Goal: Task Accomplishment & Management: Use online tool/utility

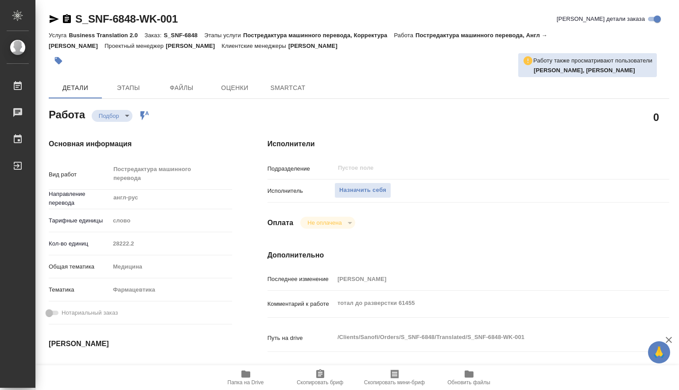
type textarea "x"
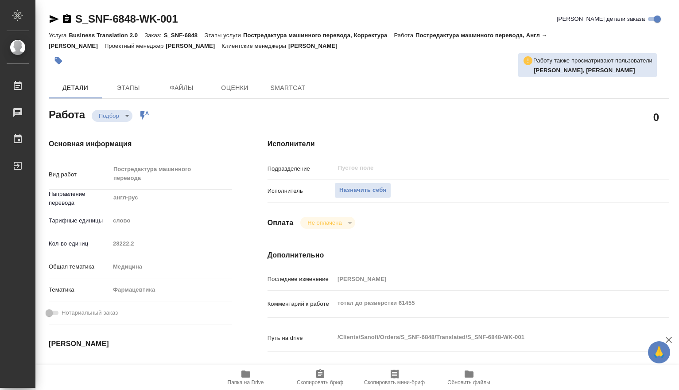
type textarea "x"
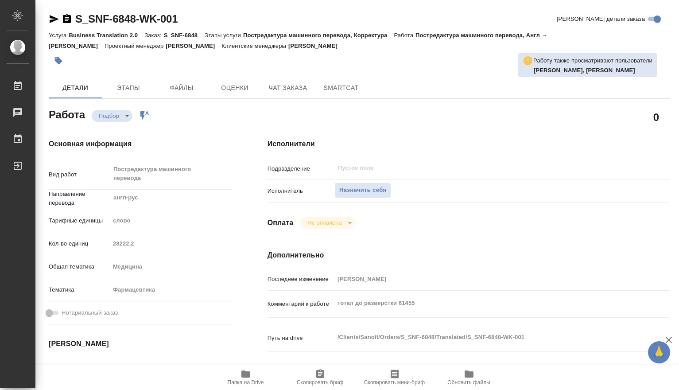
type textarea "x"
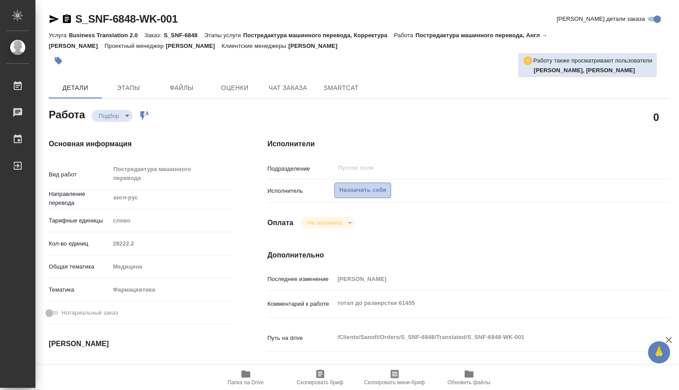
click at [352, 190] on span "Назначить себя" at bounding box center [362, 190] width 47 height 10
type textarea "x"
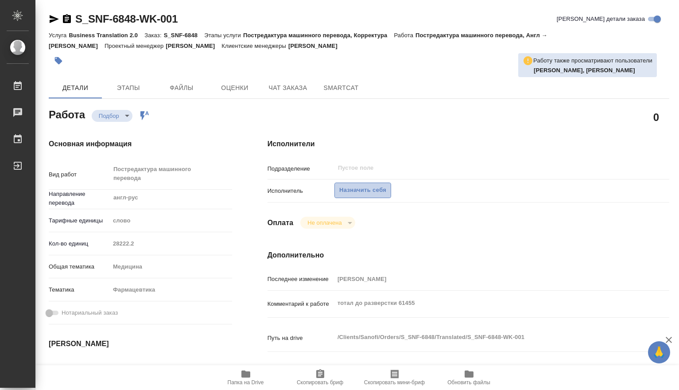
type textarea "x"
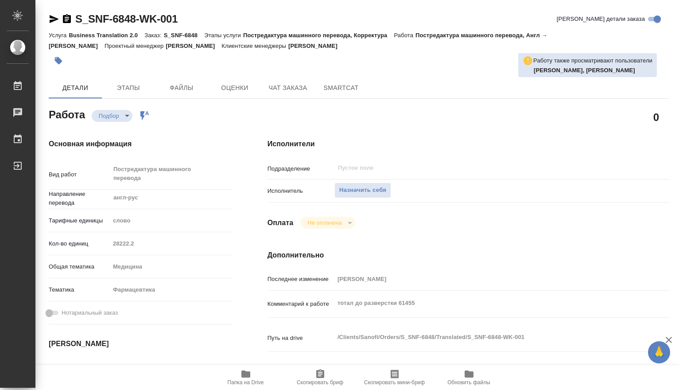
type textarea "x"
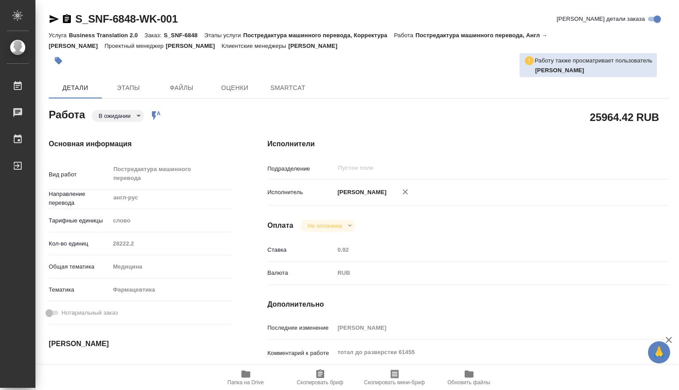
type textarea "x"
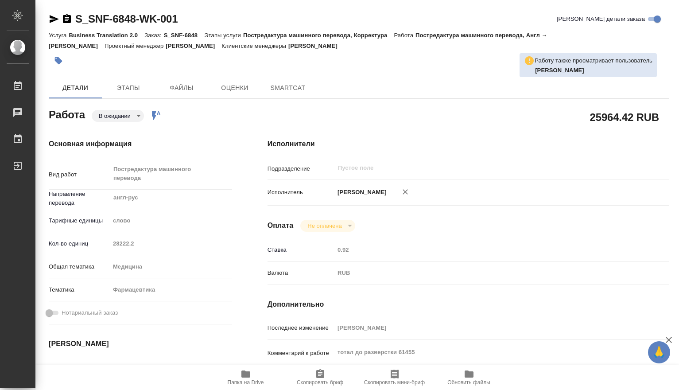
type textarea "x"
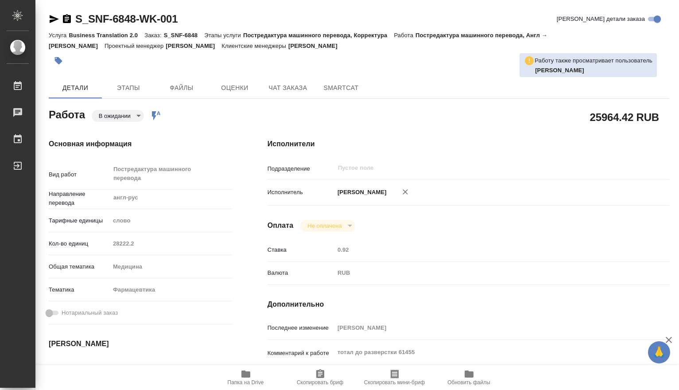
type textarea "x"
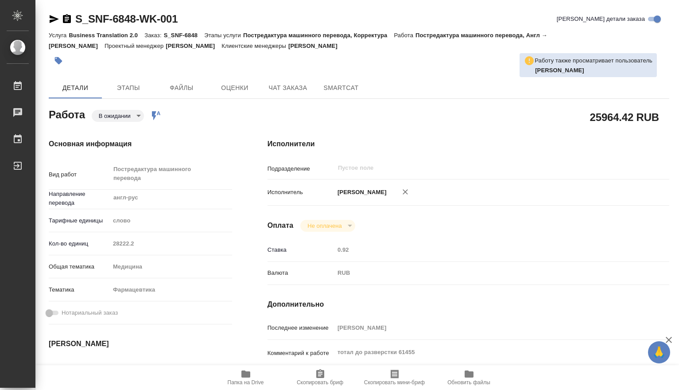
type textarea "x"
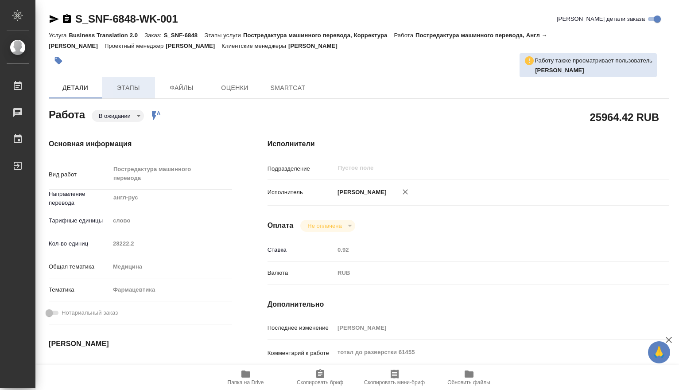
type textarea "x"
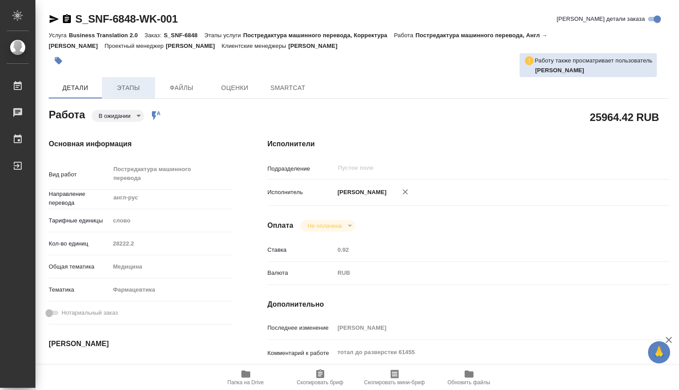
type textarea "x"
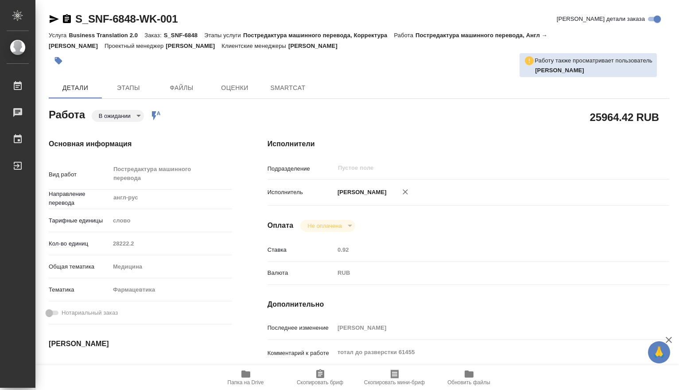
type textarea "x"
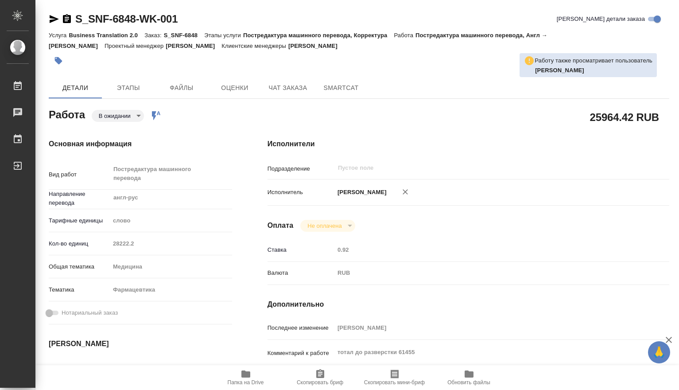
type textarea "x"
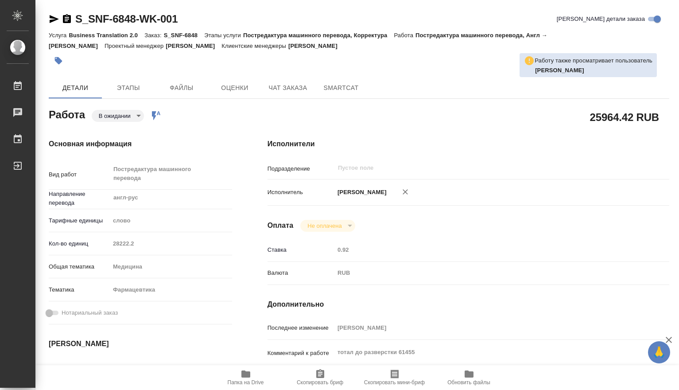
type textarea "x"
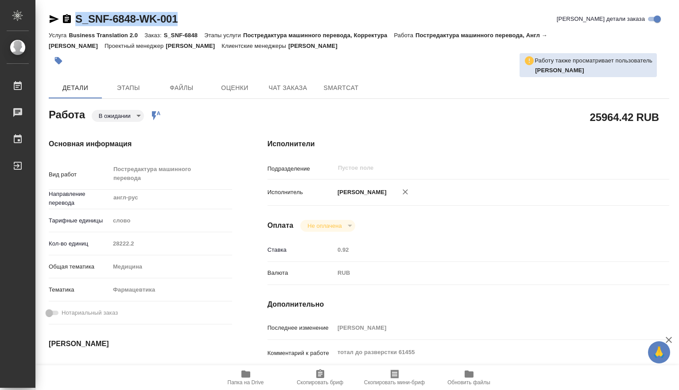
drag, startPoint x: 182, startPoint y: 16, endPoint x: 71, endPoint y: 12, distance: 110.8
click at [71, 12] on div "S_SNF-6848-WK-001 Кратко детали заказа" at bounding box center [359, 19] width 620 height 14
copy link "S_SNF-6848-WK-001"
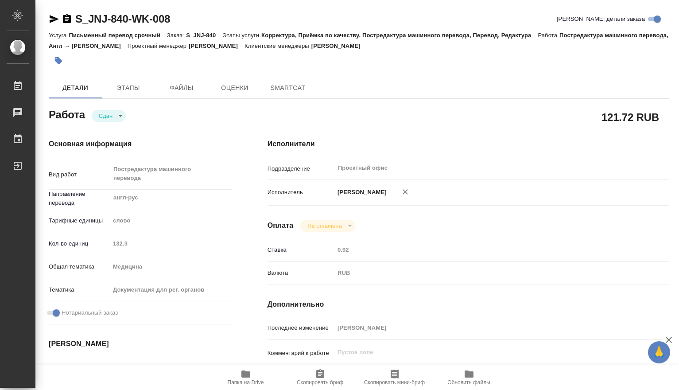
type textarea "x"
